Goal: Check status: Check status

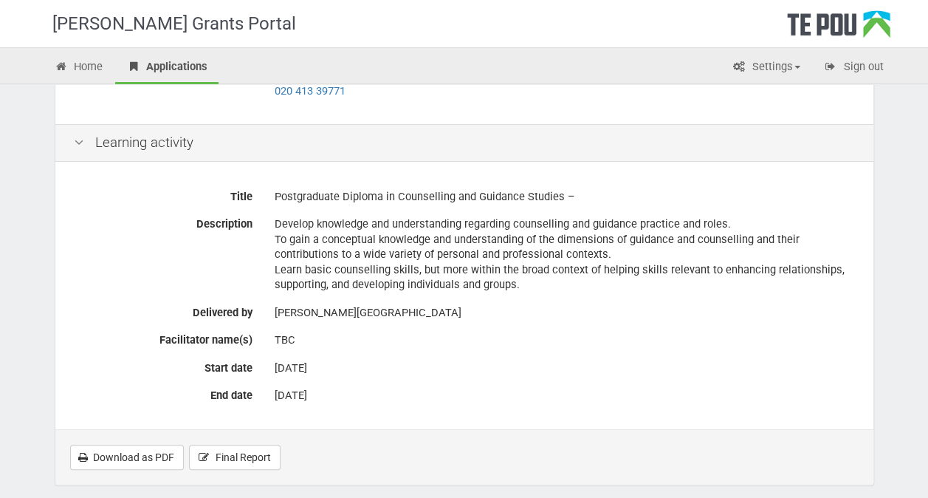
scroll to position [337, 0]
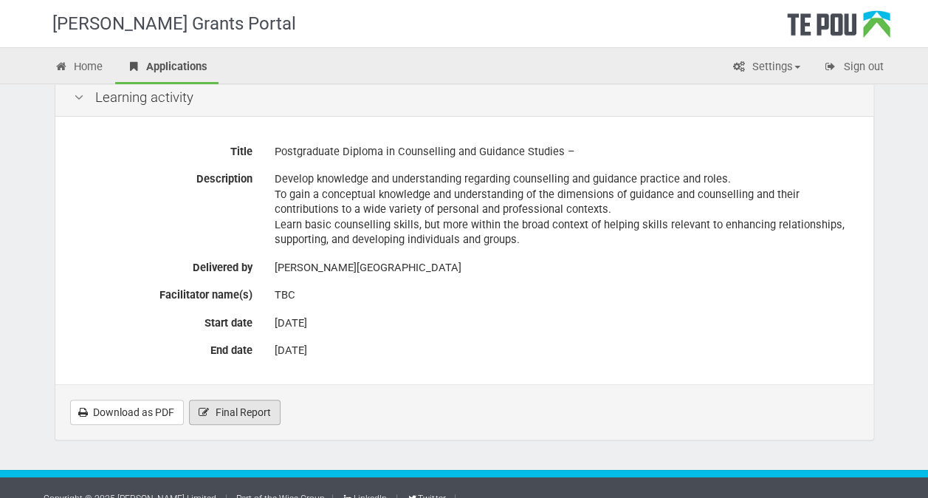
click at [250, 406] on span "Final Report" at bounding box center [243, 412] width 55 height 12
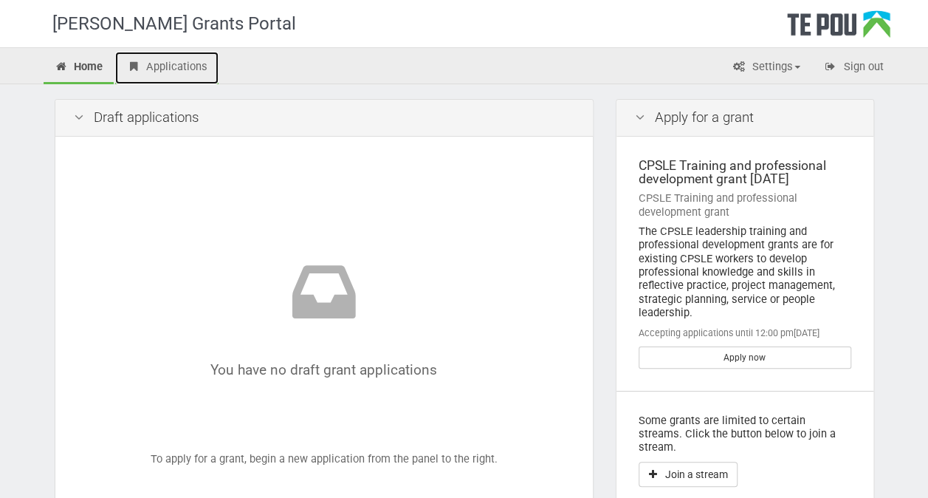
click at [185, 74] on link "Applications" at bounding box center [166, 68] width 103 height 32
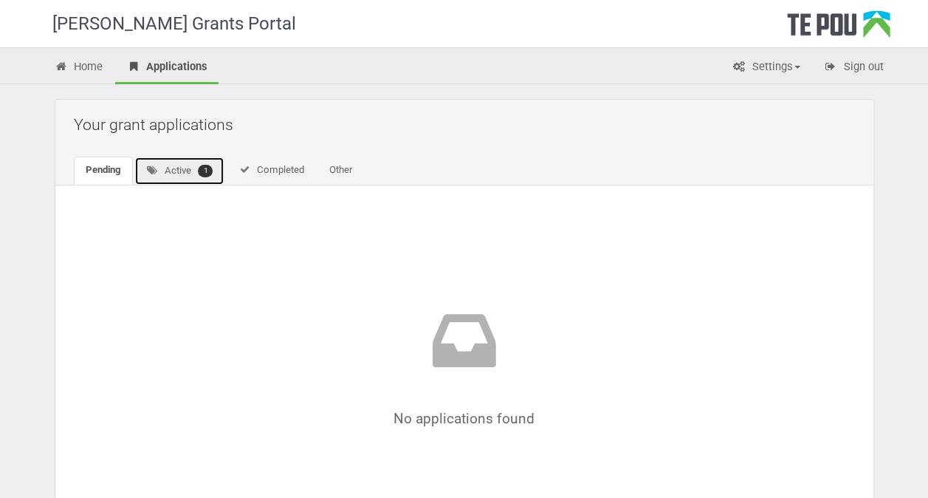
click at [162, 168] on link "Active 1" at bounding box center [179, 171] width 91 height 29
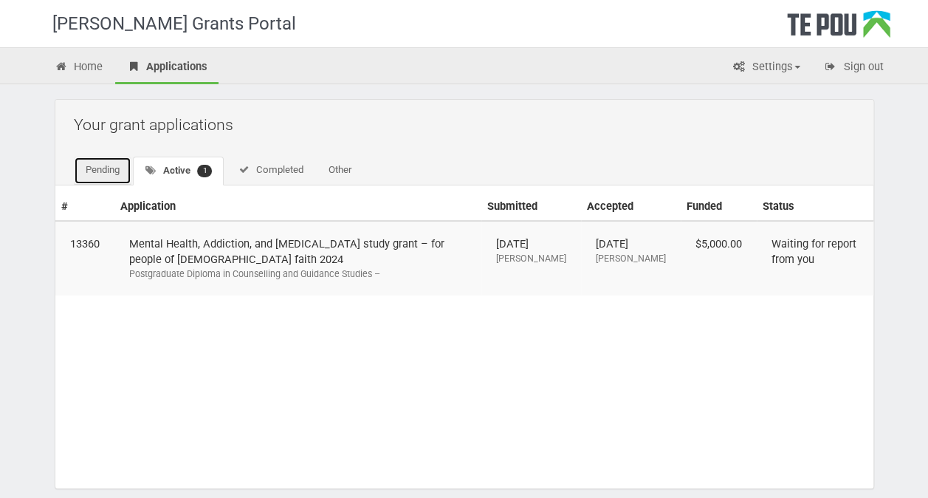
click at [102, 164] on link "Pending" at bounding box center [103, 171] width 58 height 28
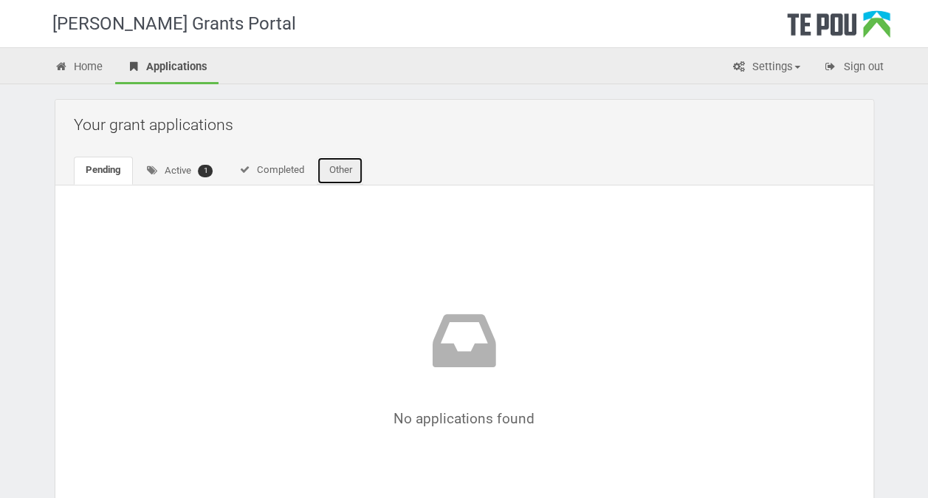
click at [343, 172] on link "Other" at bounding box center [340, 171] width 47 height 28
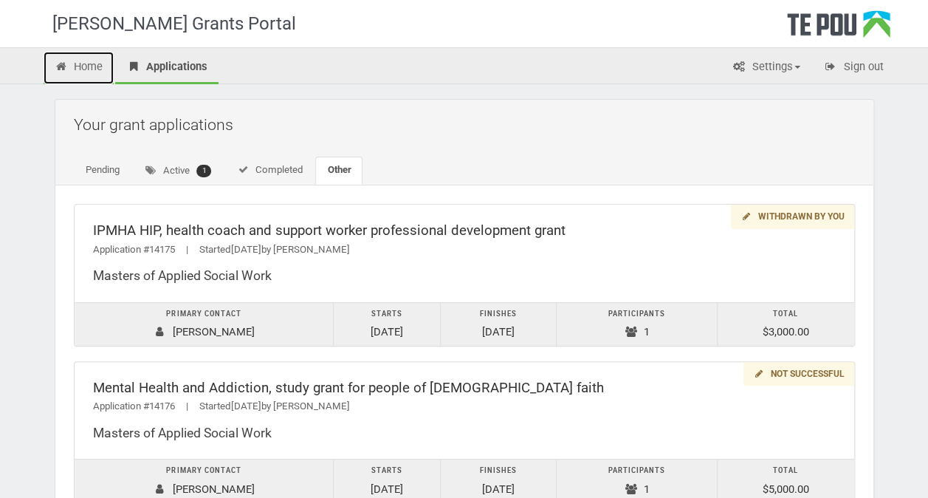
click at [95, 65] on link "Home" at bounding box center [79, 68] width 71 height 32
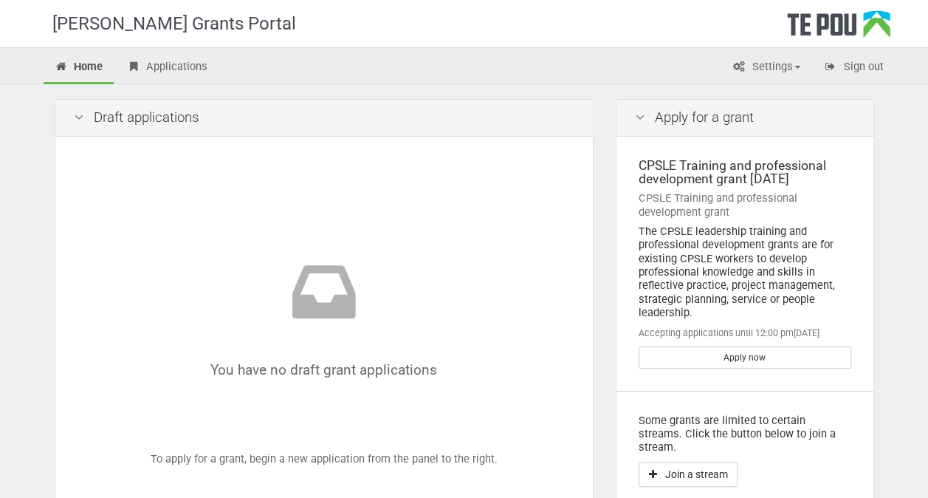
click at [78, 117] on icon at bounding box center [79, 118] width 18 height 14
click at [154, 74] on link "Applications" at bounding box center [166, 68] width 103 height 32
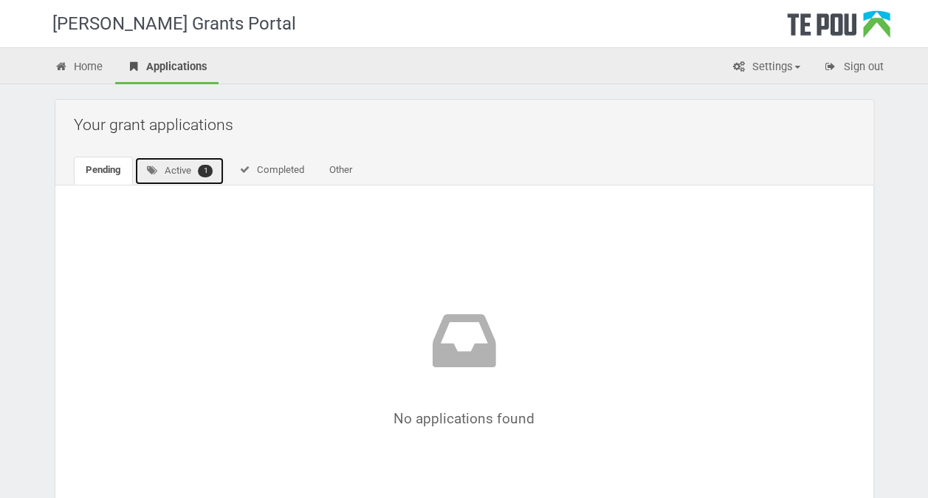
click at [154, 174] on icon at bounding box center [152, 170] width 13 height 10
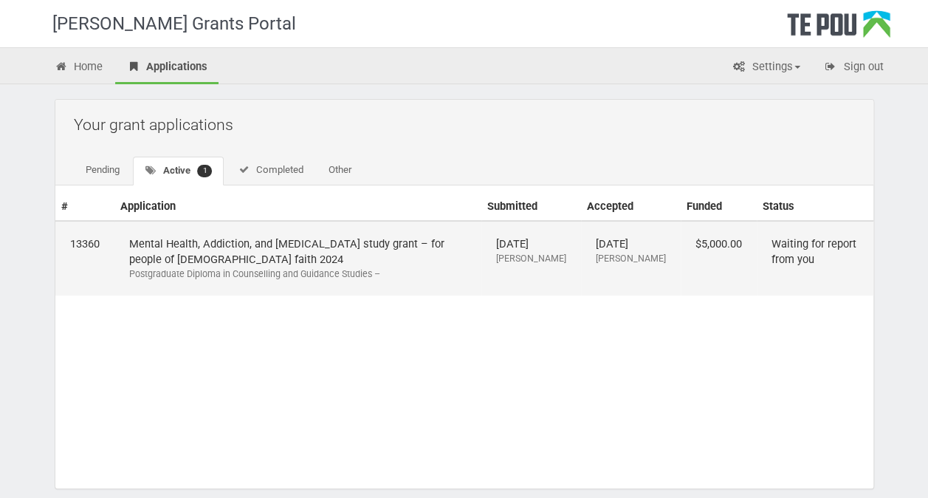
click at [787, 249] on td "Waiting for report from you" at bounding box center [815, 258] width 117 height 75
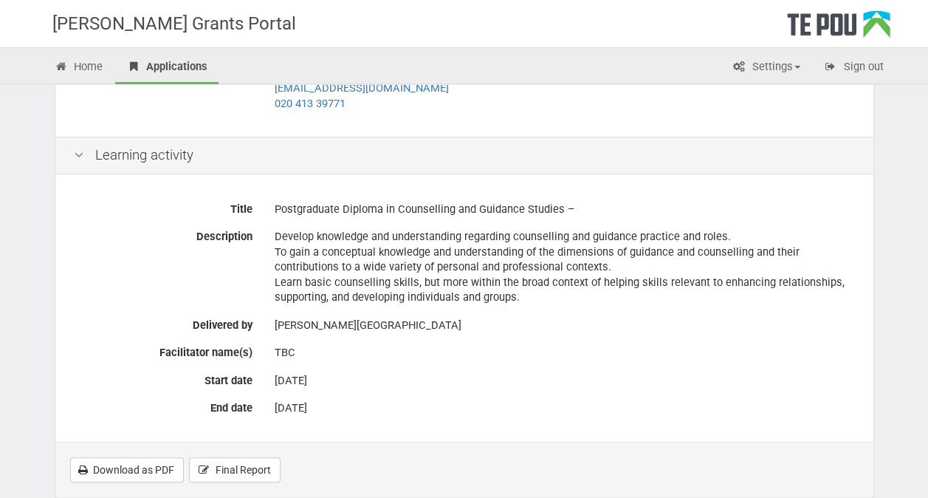
scroll to position [337, 0]
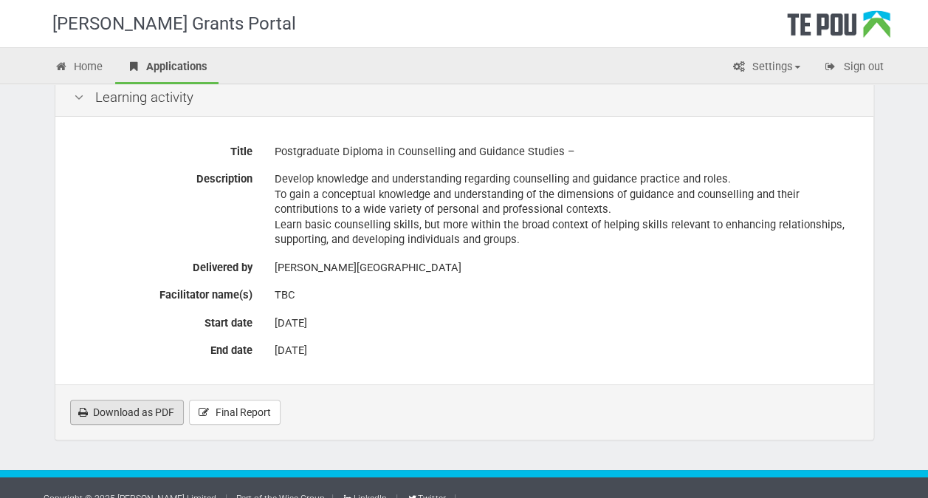
click at [97, 399] on link "Download as PDF" at bounding box center [127, 411] width 114 height 25
